Goal: Task Accomplishment & Management: Complete application form

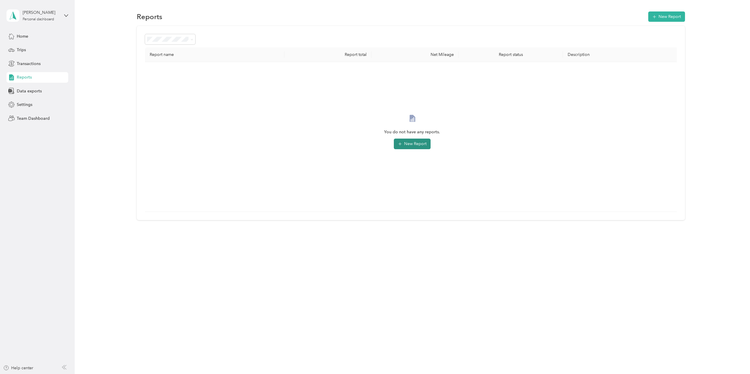
click at [412, 144] on button "New Report" at bounding box center [412, 144] width 37 height 11
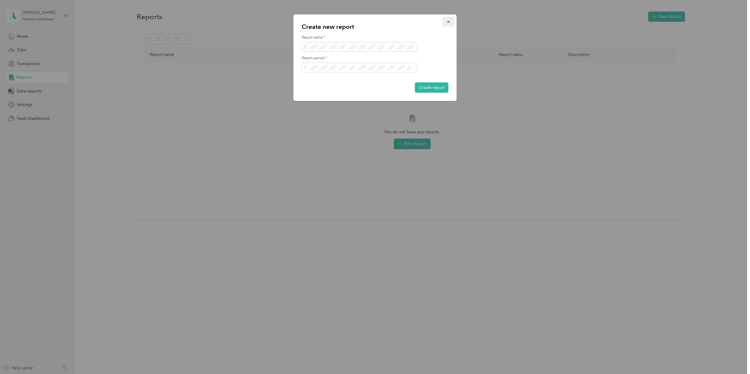
click at [447, 22] on icon "button" at bounding box center [449, 22] width 4 height 4
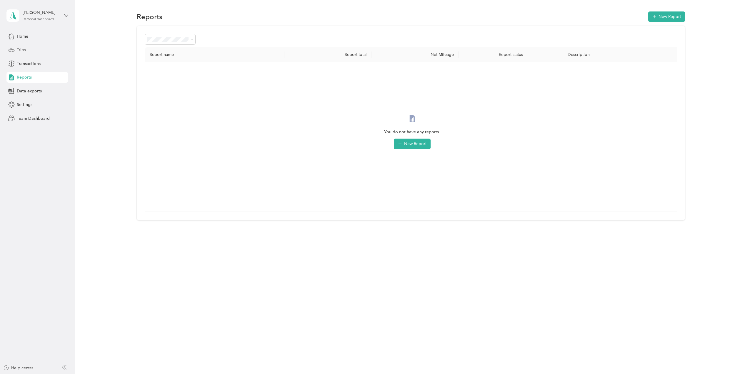
click at [19, 46] on div "Trips" at bounding box center [37, 50] width 62 height 11
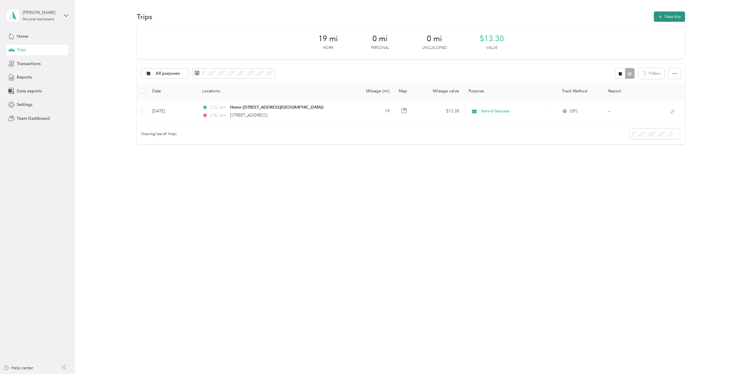
click at [672, 14] on button "New trip" at bounding box center [669, 16] width 31 height 10
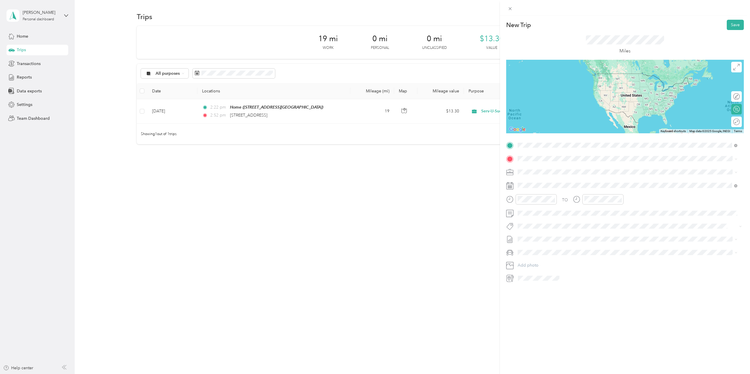
click at [557, 169] on span "[STREET_ADDRESS][US_STATE]" at bounding box center [558, 166] width 59 height 5
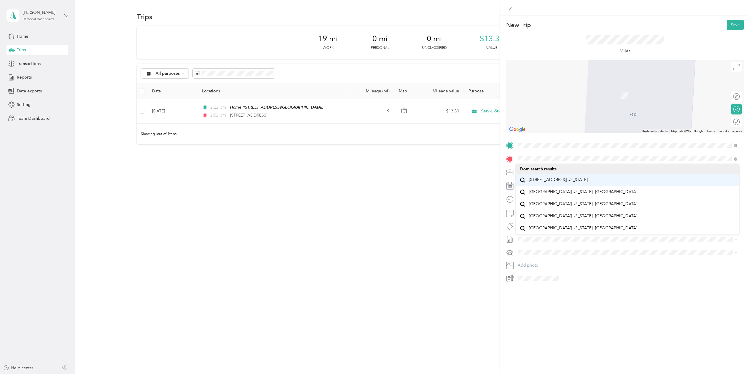
click at [546, 182] on span "[STREET_ADDRESS][US_STATE]" at bounding box center [558, 179] width 59 height 5
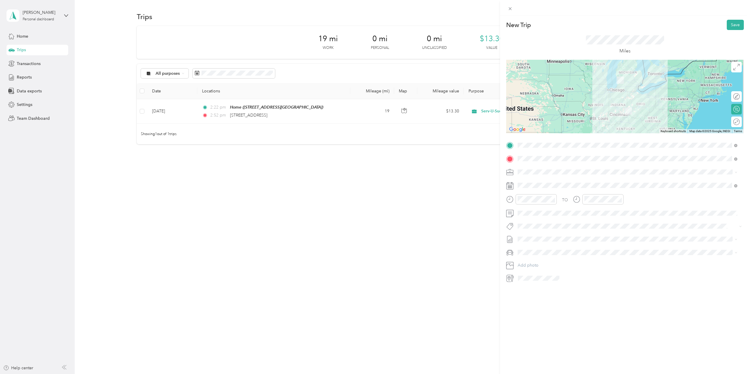
drag, startPoint x: 530, startPoint y: 316, endPoint x: 548, endPoint y: 320, distance: 17.8
click at [531, 317] on div "New Trip Save This trip cannot be edited because it is either under review, app…" at bounding box center [625, 203] width 250 height 374
click at [735, 144] on icon at bounding box center [736, 145] width 3 height 3
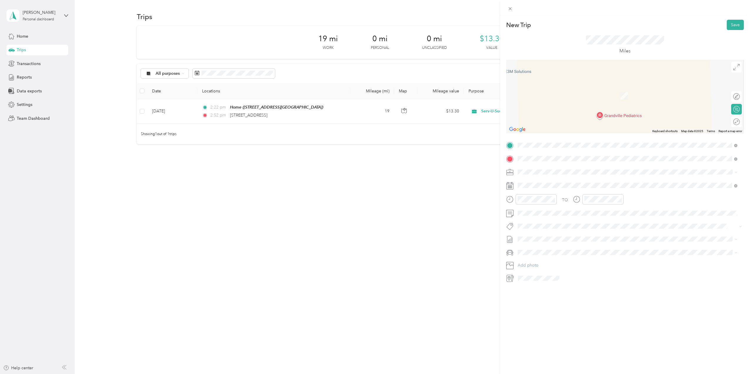
click at [541, 167] on span "[STREET_ADDRESS][US_STATE]" at bounding box center [558, 166] width 59 height 5
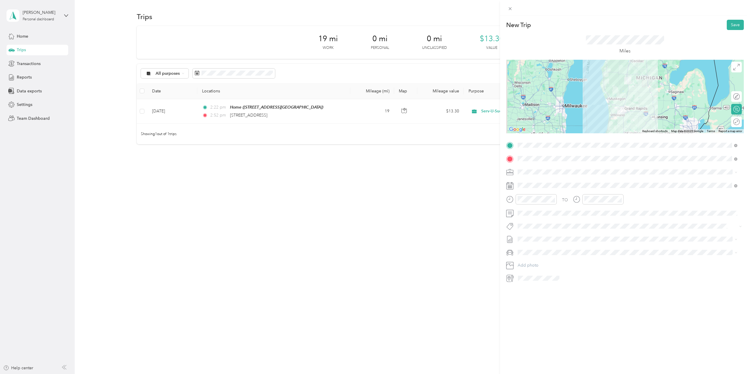
click at [732, 126] on div "Round trip" at bounding box center [737, 122] width 11 height 11
click at [733, 123] on div at bounding box center [734, 122] width 12 height 6
click at [735, 146] on icon at bounding box center [736, 145] width 3 height 3
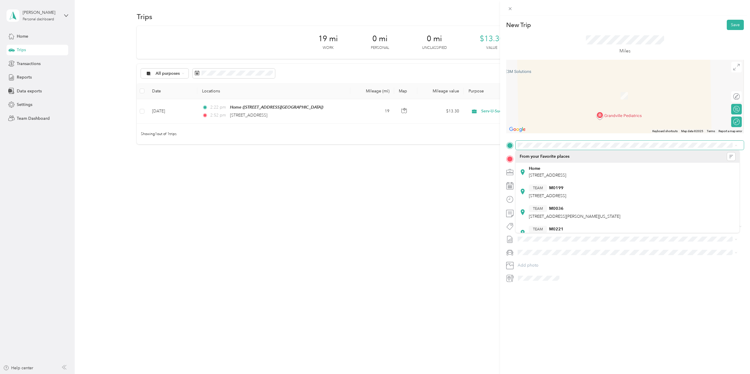
click at [531, 142] on span at bounding box center [630, 145] width 228 height 9
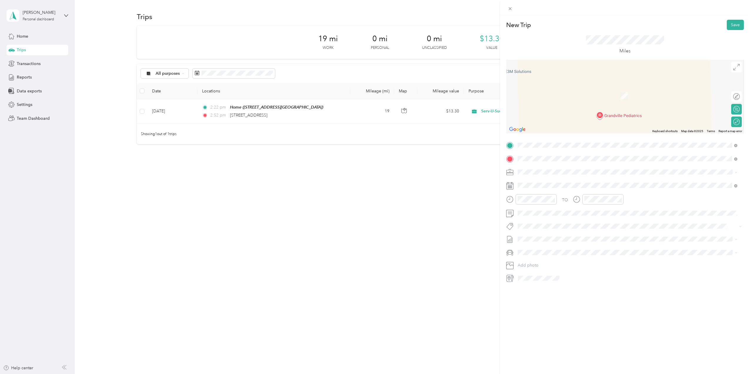
click at [580, 165] on span "[STREET_ADDRESS][US_STATE][US_STATE]" at bounding box center [569, 166] width 80 height 5
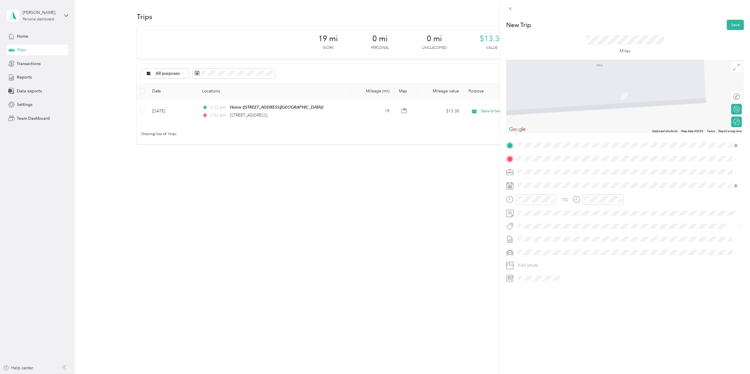
click at [551, 180] on span "[STREET_ADDRESS][PERSON_NAME][PERSON_NAME][US_STATE]" at bounding box center [591, 179] width 124 height 5
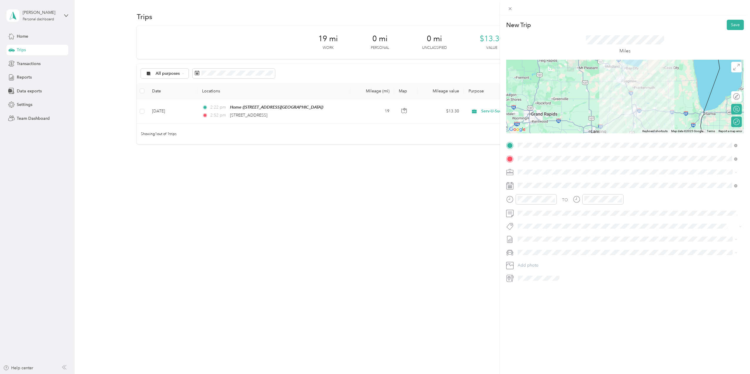
click at [735, 160] on span at bounding box center [736, 158] width 3 height 5
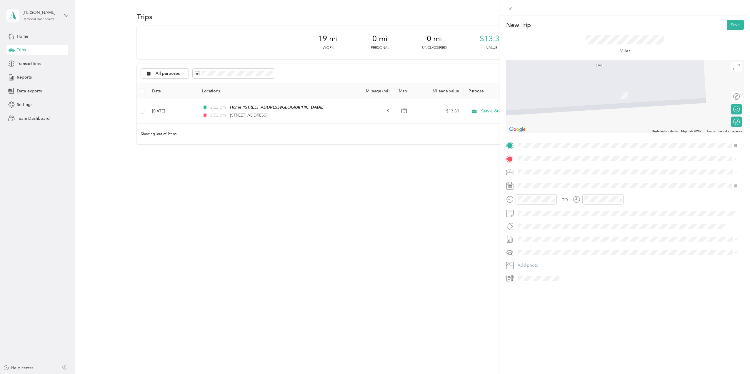
click at [539, 180] on span "[STREET_ADDRESS][PERSON_NAME][PERSON_NAME][US_STATE]" at bounding box center [591, 179] width 124 height 5
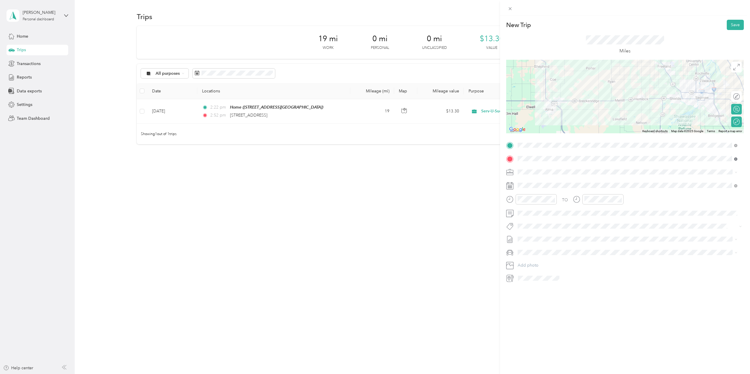
click at [735, 157] on icon at bounding box center [736, 158] width 3 height 3
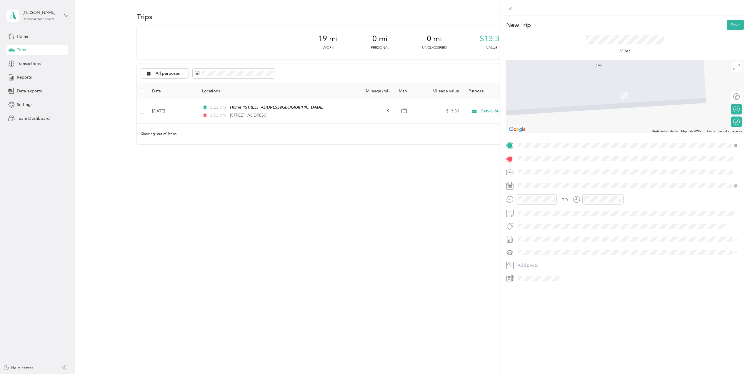
click at [572, 179] on span "[STREET_ADDRESS][US_STATE]" at bounding box center [558, 179] width 59 height 5
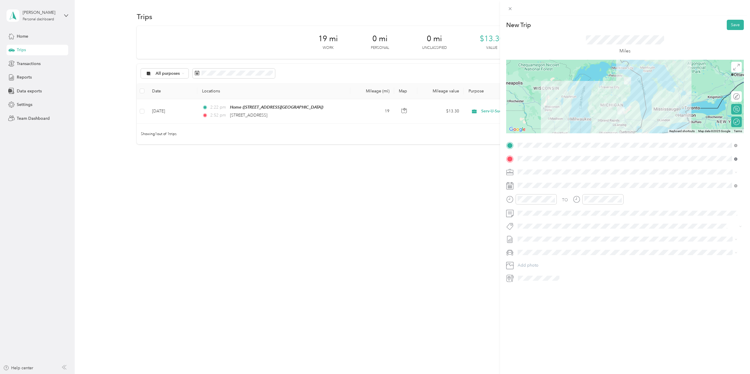
click at [736, 159] on icon at bounding box center [736, 158] width 3 height 3
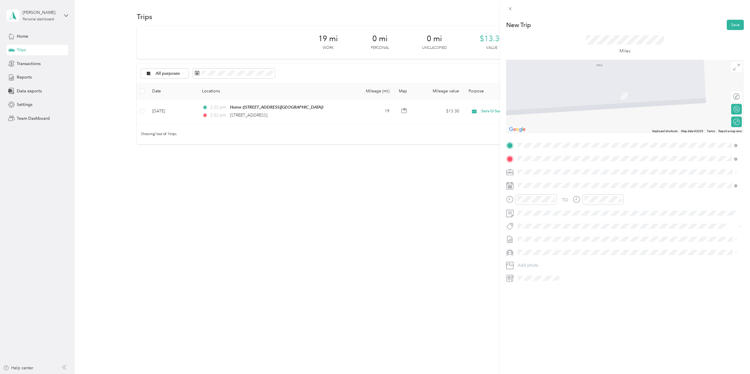
click at [553, 180] on span "[STREET_ADDRESS][US_STATE]" at bounding box center [558, 179] width 59 height 5
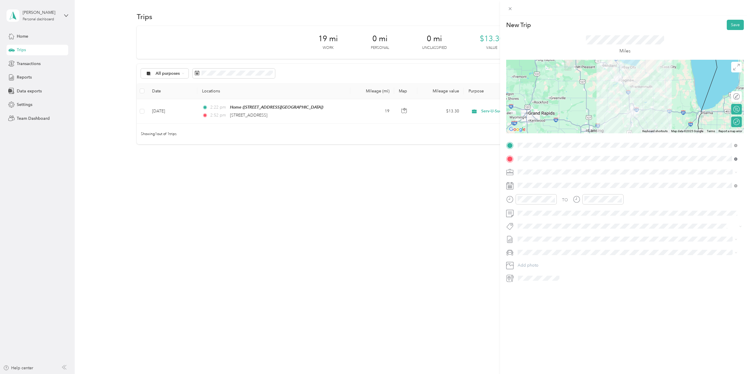
click at [736, 160] on icon at bounding box center [736, 158] width 3 height 3
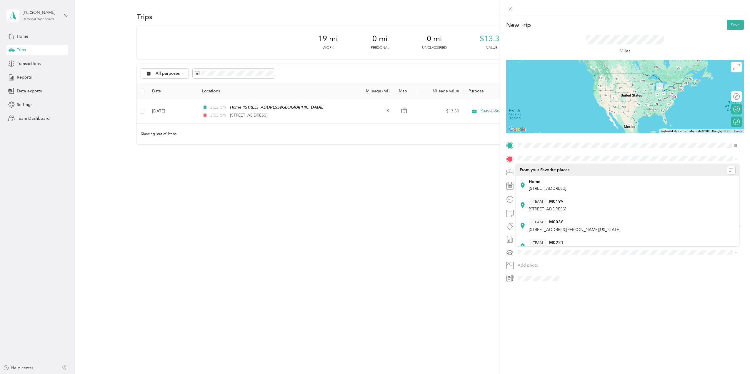
click at [553, 169] on span "[STREET_ADDRESS][PERSON_NAME][PERSON_NAME][US_STATE]" at bounding box center [591, 166] width 124 height 5
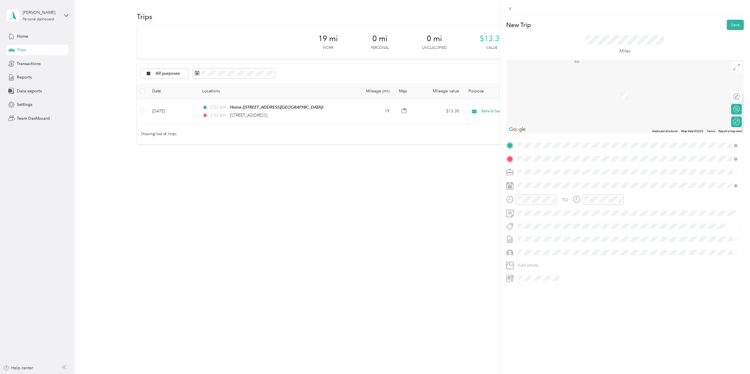
click at [557, 181] on span "[STREET_ADDRESS][PERSON_NAME][PERSON_NAME][US_STATE]" at bounding box center [591, 179] width 124 height 5
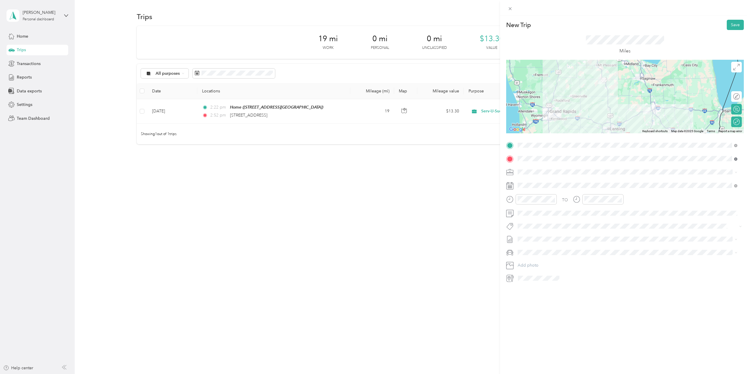
click at [735, 159] on icon at bounding box center [736, 158] width 3 height 3
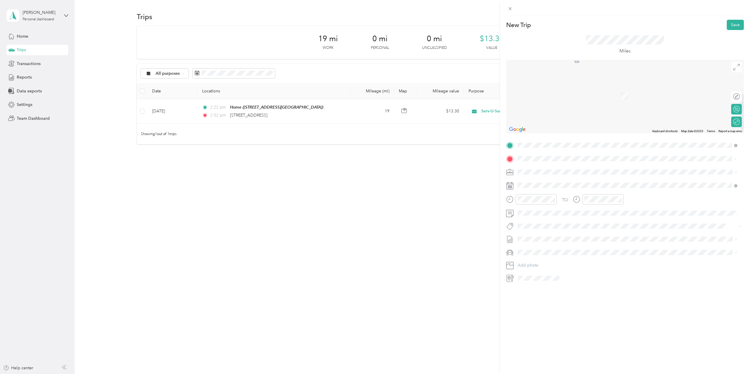
click at [554, 180] on span "[STREET_ADDRESS][US_STATE]" at bounding box center [558, 179] width 59 height 5
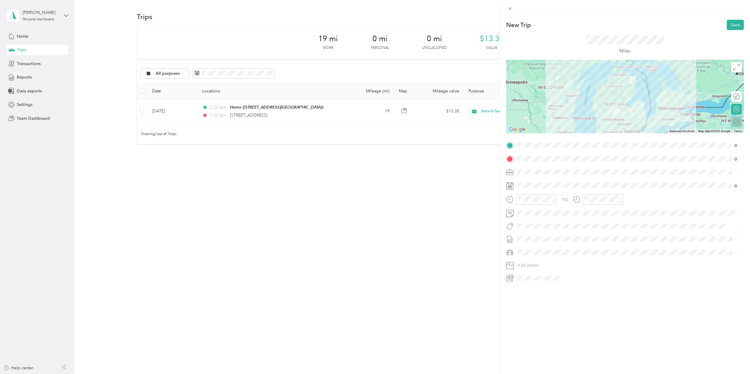
click at [732, 124] on div "Round trip" at bounding box center [737, 122] width 11 height 11
click at [728, 123] on div at bounding box center [734, 122] width 12 height 6
click at [623, 95] on div at bounding box center [625, 97] width 238 height 74
click at [619, 99] on div at bounding box center [625, 97] width 238 height 74
click at [613, 97] on div at bounding box center [625, 97] width 238 height 74
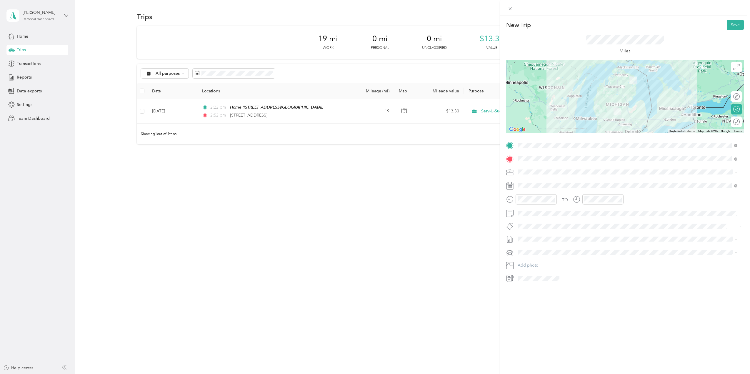
click at [732, 123] on div "Round trip" at bounding box center [737, 122] width 11 height 11
click at [731, 122] on div at bounding box center [734, 122] width 12 height 6
